Goal: Navigation & Orientation: Find specific page/section

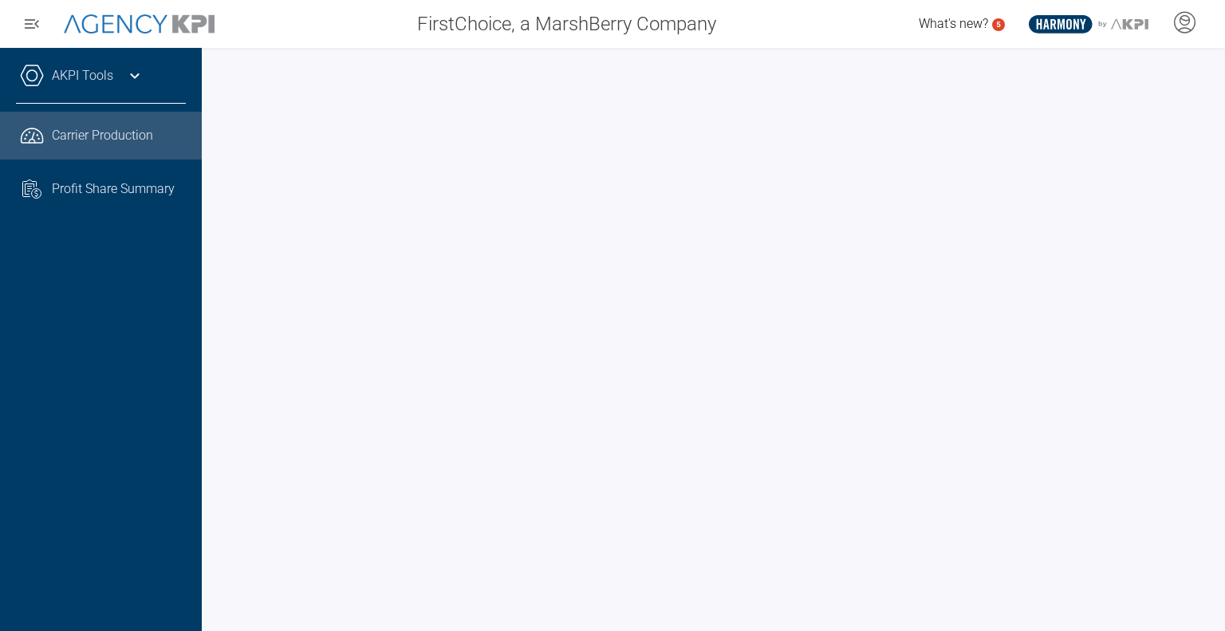
click at [212, 286] on div at bounding box center [713, 339] width 1023 height 583
click at [217, 246] on div at bounding box center [713, 339] width 1023 height 583
click at [206, 414] on div at bounding box center [713, 339] width 1023 height 583
click at [211, 408] on div at bounding box center [713, 339] width 1023 height 583
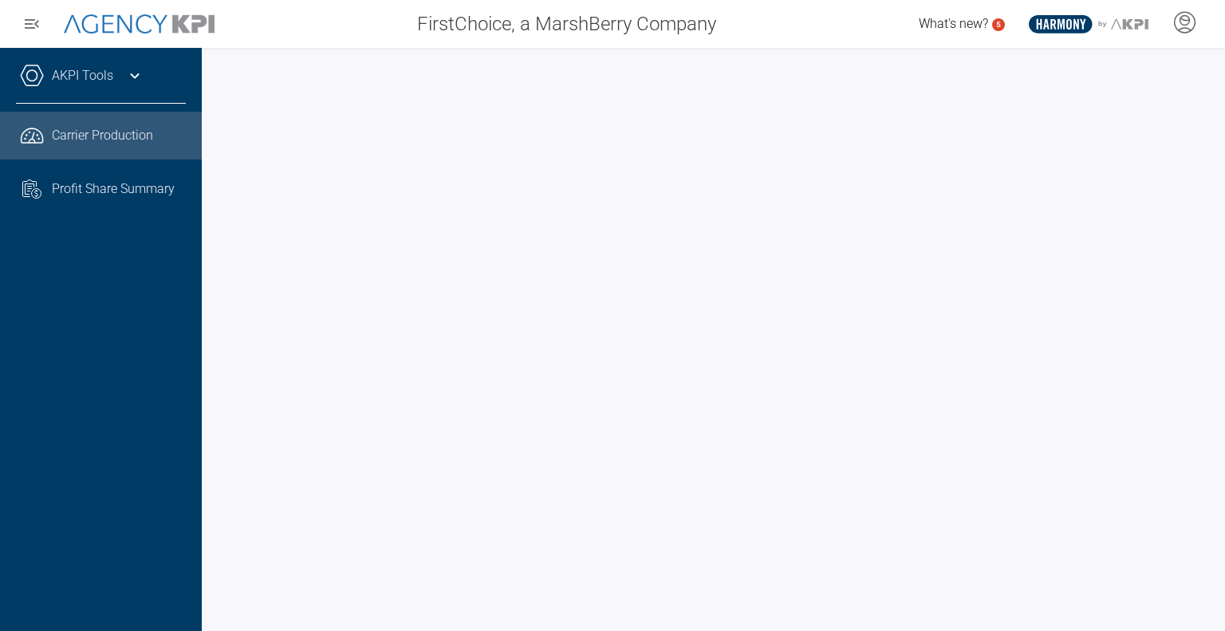
click at [211, 423] on div at bounding box center [713, 339] width 1023 height 583
click at [212, 395] on div at bounding box center [713, 339] width 1023 height 583
click at [207, 347] on div at bounding box center [713, 339] width 1023 height 583
click at [210, 333] on div at bounding box center [713, 339] width 1023 height 583
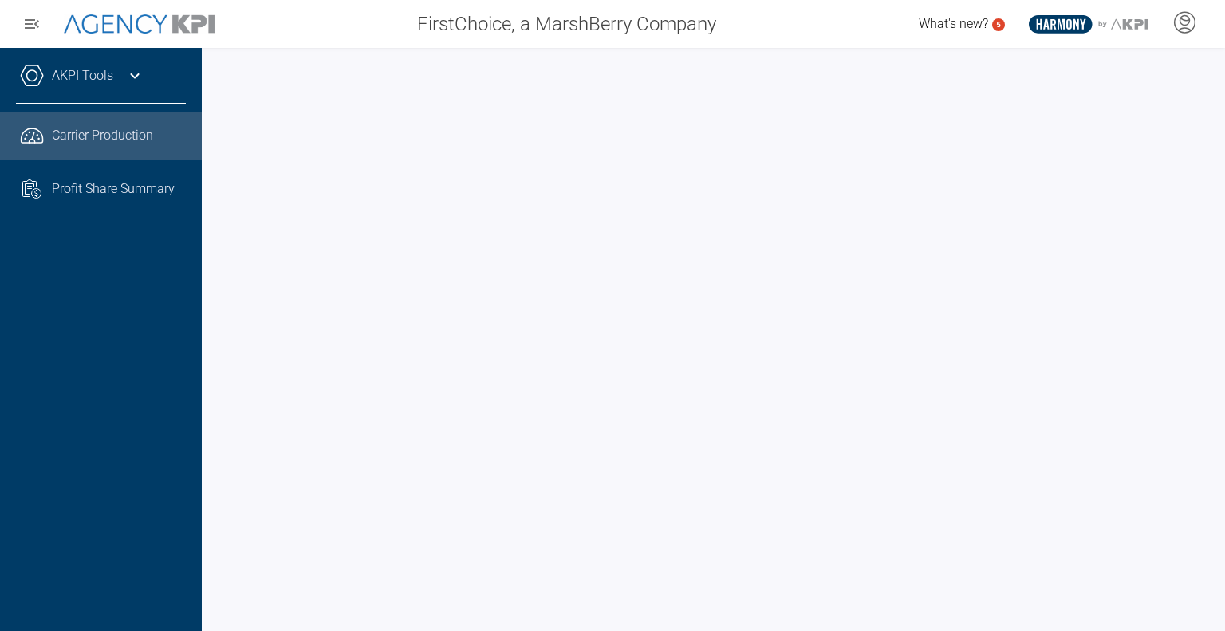
click at [214, 276] on div at bounding box center [713, 339] width 1023 height 583
click at [211, 334] on div at bounding box center [713, 339] width 1023 height 583
click at [213, 295] on div at bounding box center [713, 339] width 1023 height 583
click at [216, 323] on div at bounding box center [713, 339] width 1023 height 583
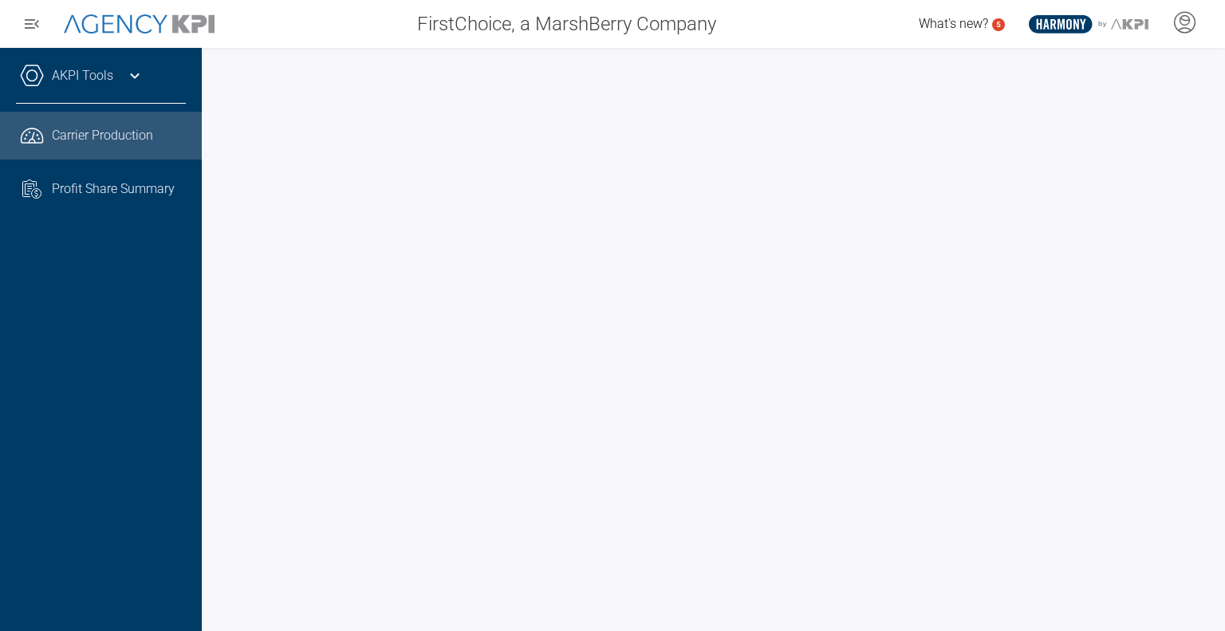
click at [211, 334] on div at bounding box center [713, 339] width 1023 height 583
click at [217, 429] on div at bounding box center [713, 339] width 1023 height 583
click at [215, 302] on div at bounding box center [713, 339] width 1023 height 583
click at [211, 312] on div at bounding box center [713, 339] width 1023 height 583
